Goal: Go to known website: Access a specific website the user already knows

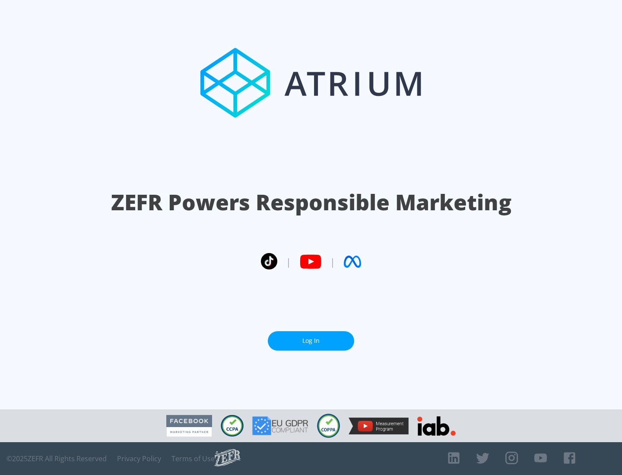
click at [311, 337] on link "Log In" at bounding box center [311, 340] width 86 height 19
